Goal: Go to known website: Access a specific website the user already knows

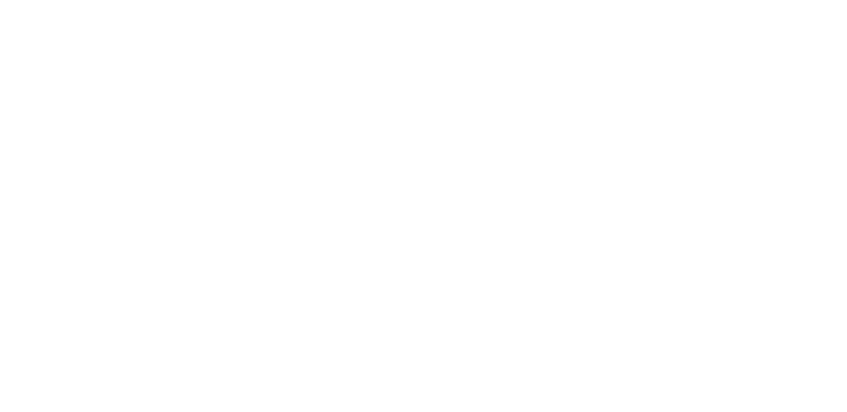
click at [444, 124] on main at bounding box center [423, 206] width 847 height 412
